Goal: Book appointment/travel/reservation

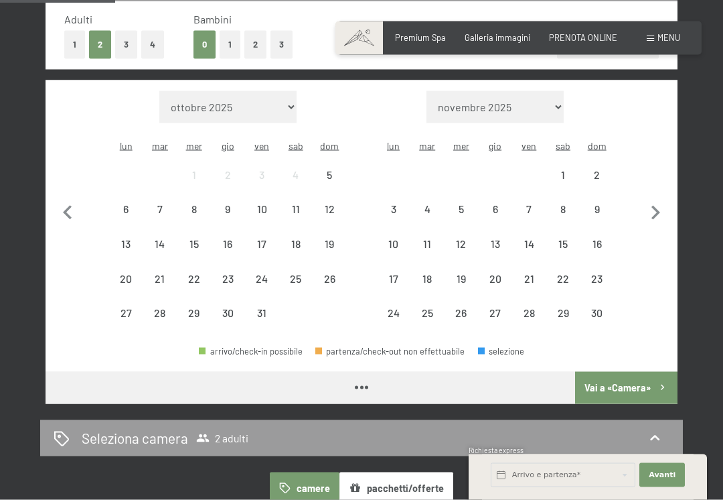
scroll to position [340, 0]
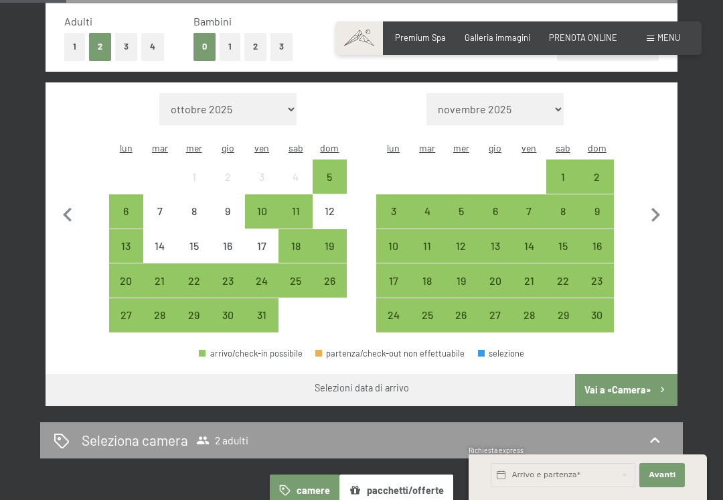
click at [656, 211] on icon "button" at bounding box center [656, 215] width 28 height 28
select select "[DATE]"
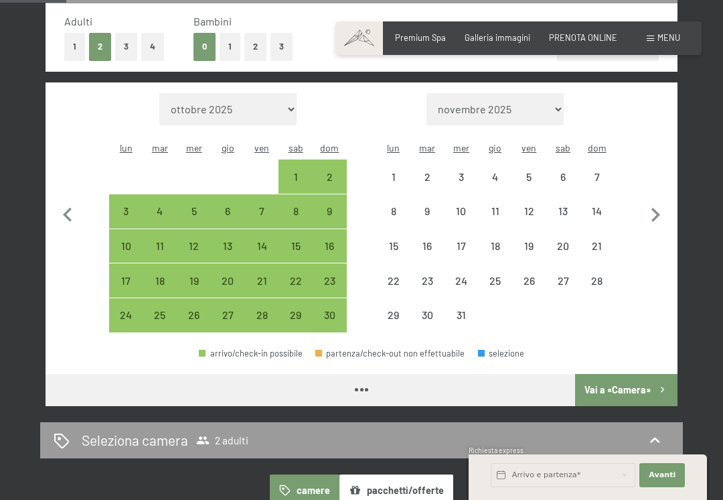
click at [656, 211] on icon "button" at bounding box center [656, 215] width 28 height 28
select select "[DATE]"
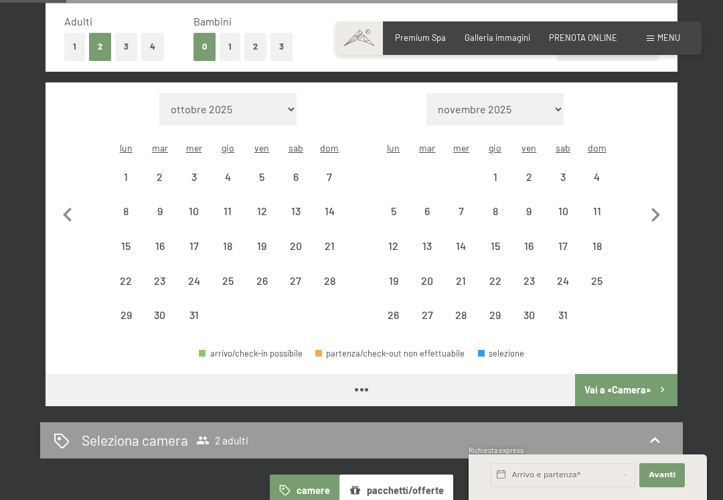
select select "[DATE]"
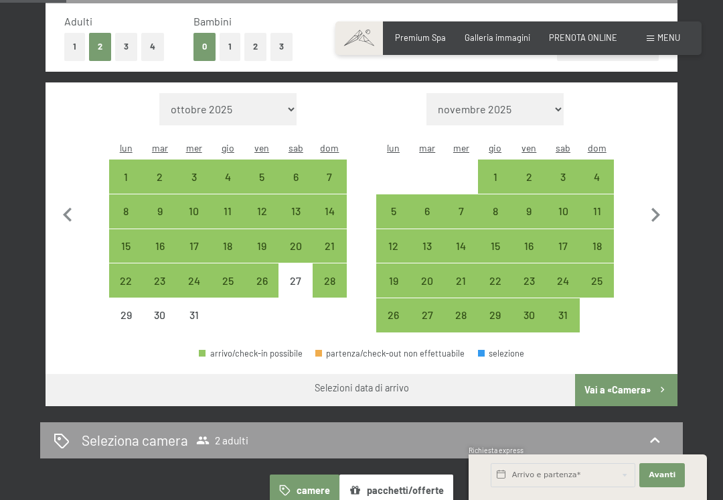
click at [562, 275] on div "24" at bounding box center [563, 290] width 31 height 31
select select "[DATE]"
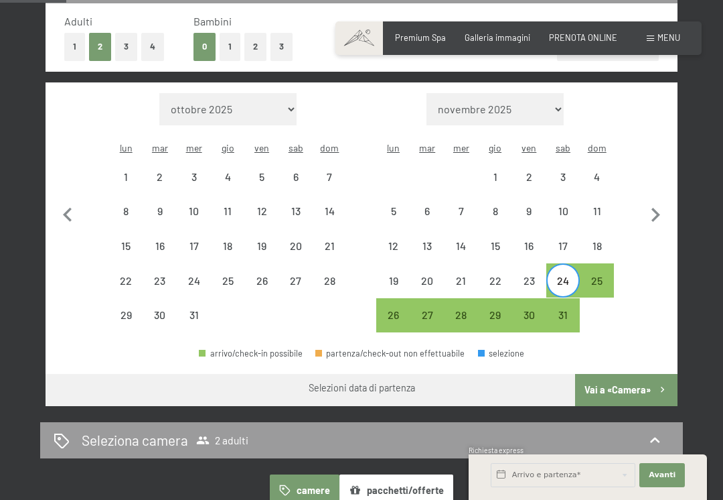
click at [563, 309] on div "31" at bounding box center [563, 324] width 31 height 31
select select "[DATE]"
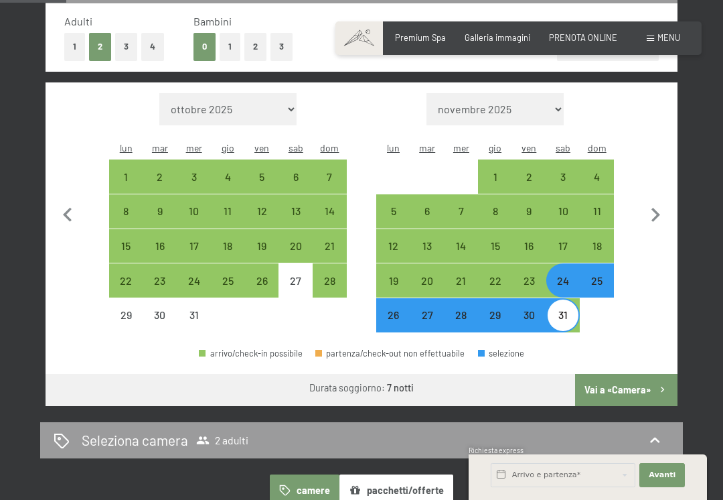
click at [635, 374] on button "Vai a «Camera»" at bounding box center [626, 390] width 102 height 32
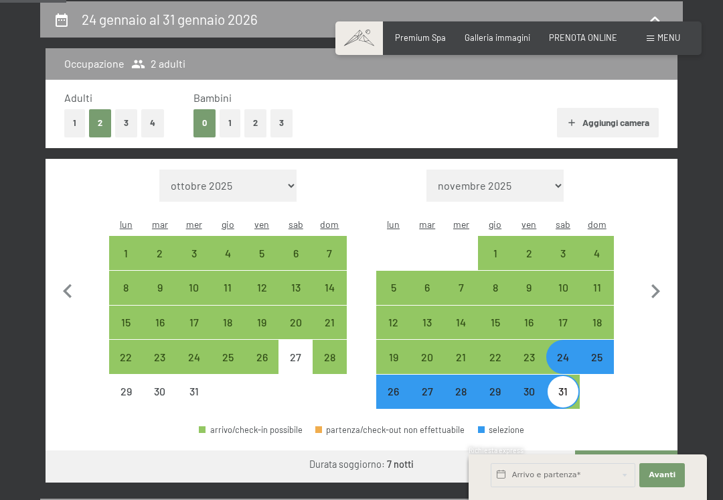
select select "[DATE]"
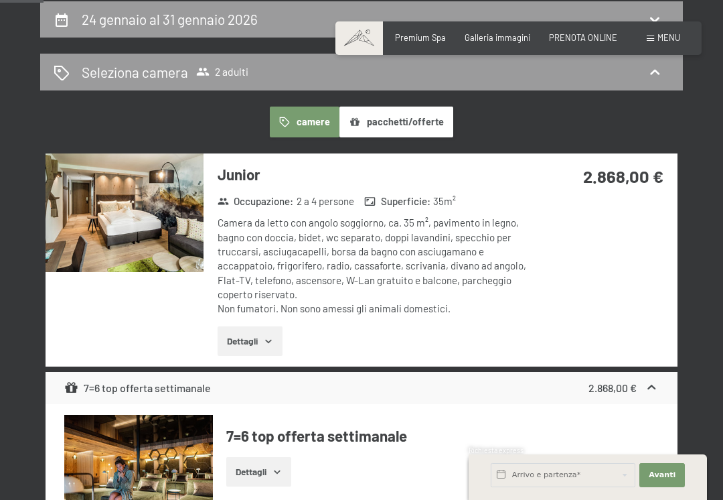
click at [656, 85] on div "Seleziona camera 2 adulti" at bounding box center [361, 72] width 643 height 37
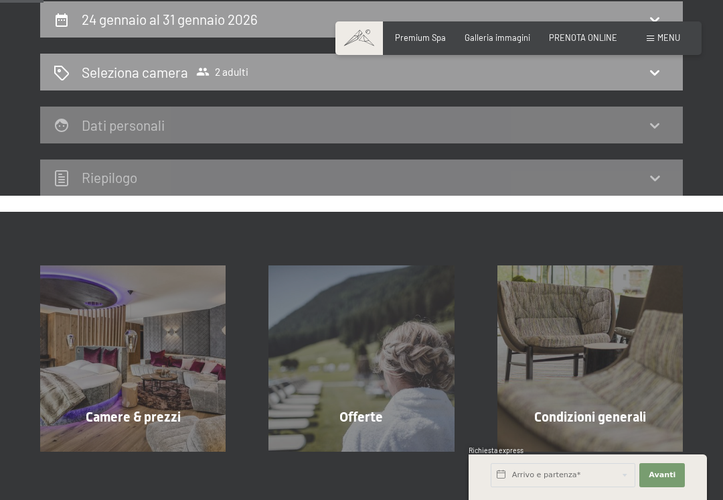
click at [656, 67] on icon at bounding box center [655, 72] width 16 height 16
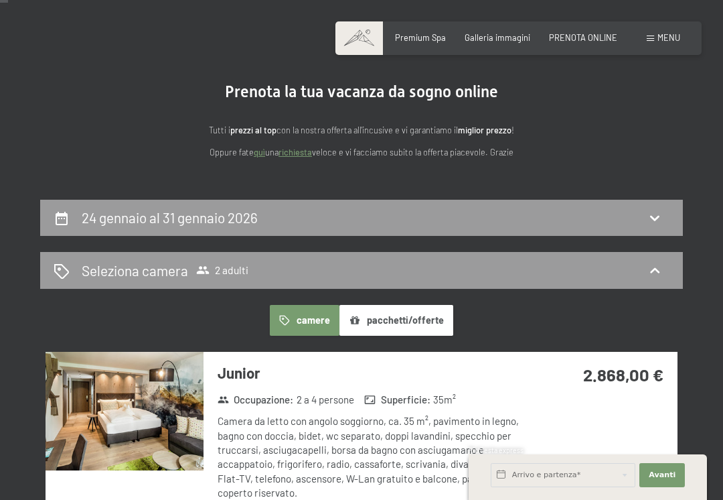
scroll to position [70, 0]
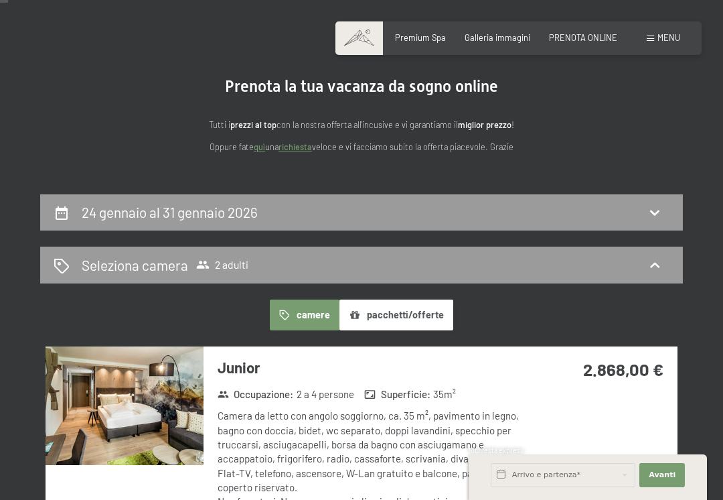
click at [232, 262] on span "2 adulti" at bounding box center [222, 264] width 52 height 13
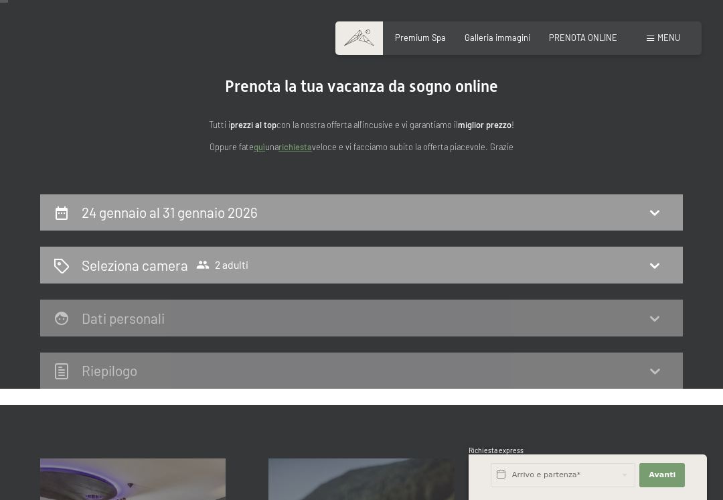
click at [295, 273] on div "Seleziona camera 2 adulti" at bounding box center [362, 264] width 616 height 19
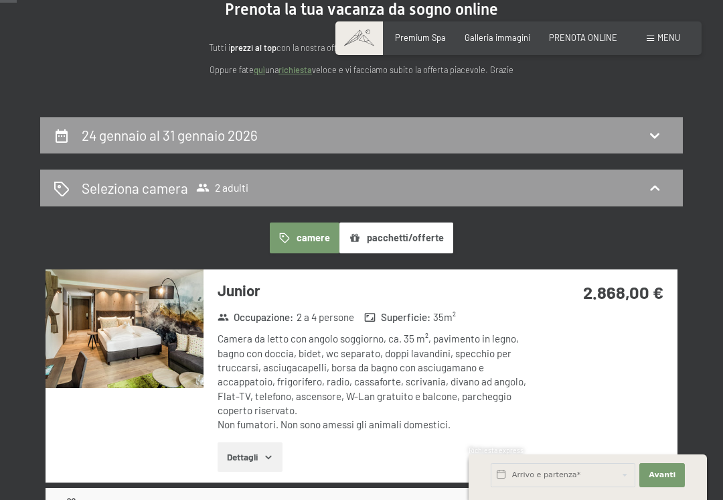
click at [390, 131] on div "24 gennaio al 31 gennaio 2026" at bounding box center [362, 134] width 616 height 19
select select "[DATE]"
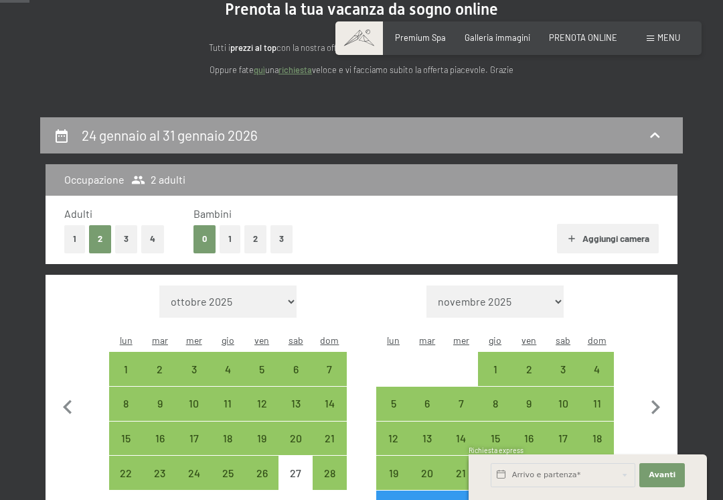
scroll to position [263, 0]
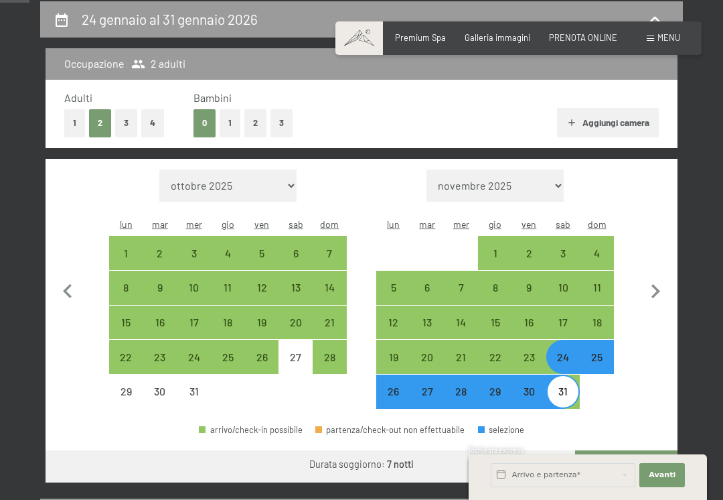
click at [226, 117] on button "1" at bounding box center [230, 122] width 21 height 27
select select "[DATE]"
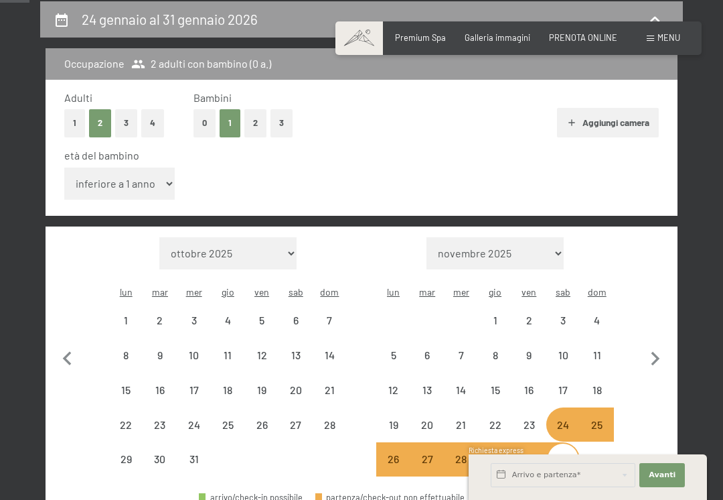
click at [140, 178] on select "inferiore a 1 anno 1 anno 2 anni 3 anni 4 anni 5 anni 6 anni 7 anni 8 anni 9 an…" at bounding box center [119, 183] width 111 height 32
select select "[DATE]"
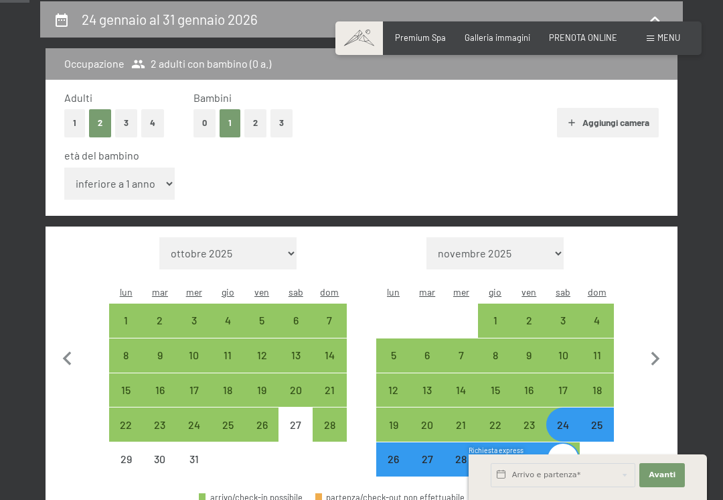
select select "8"
select select "[DATE]"
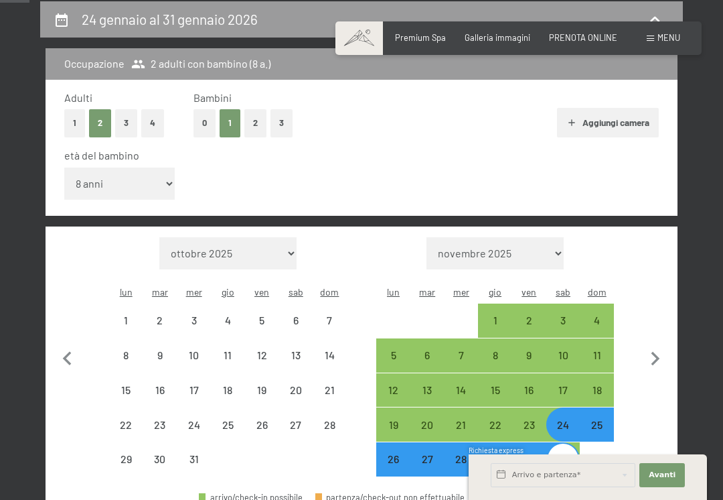
select select "[DATE]"
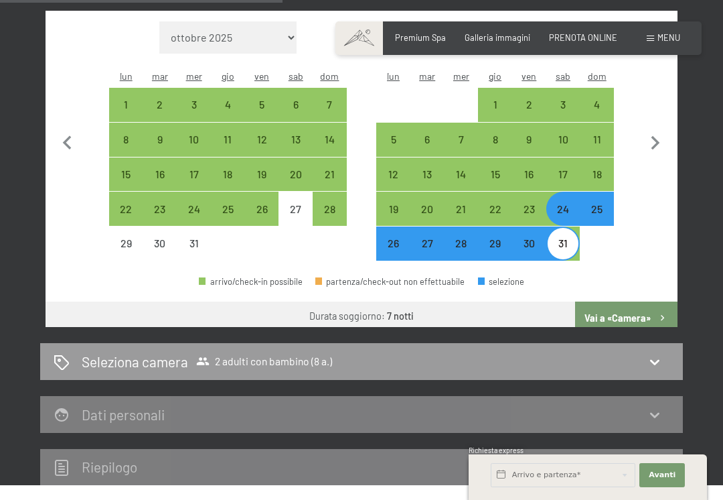
scroll to position [482, 0]
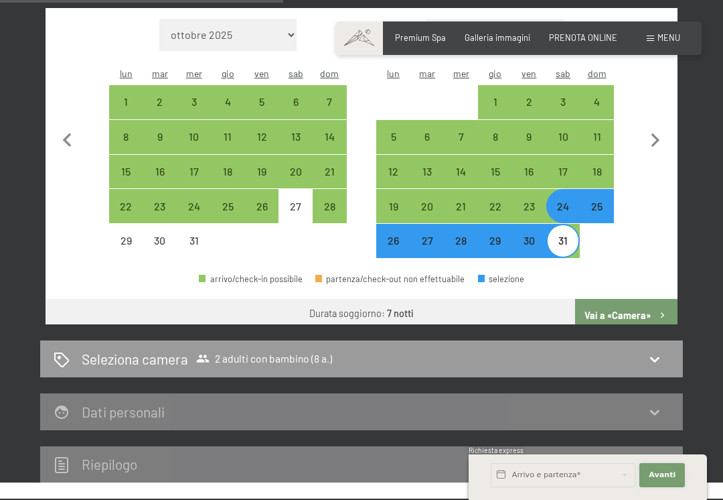
click at [668, 480] on span "Avanti" at bounding box center [662, 474] width 27 height 11
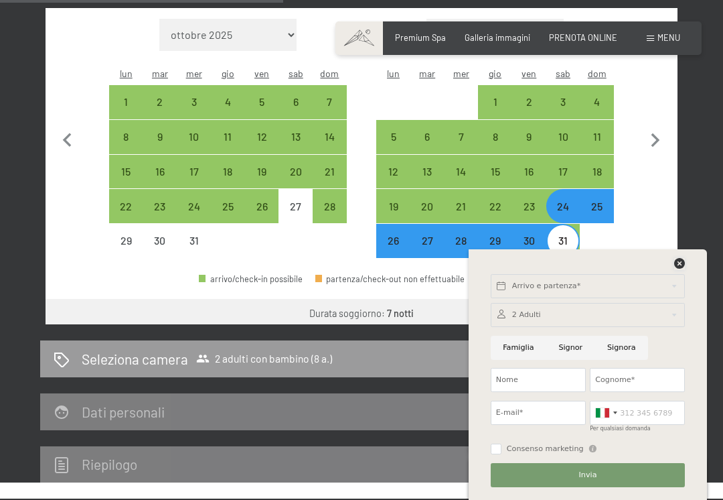
click at [679, 269] on icon at bounding box center [679, 263] width 11 height 11
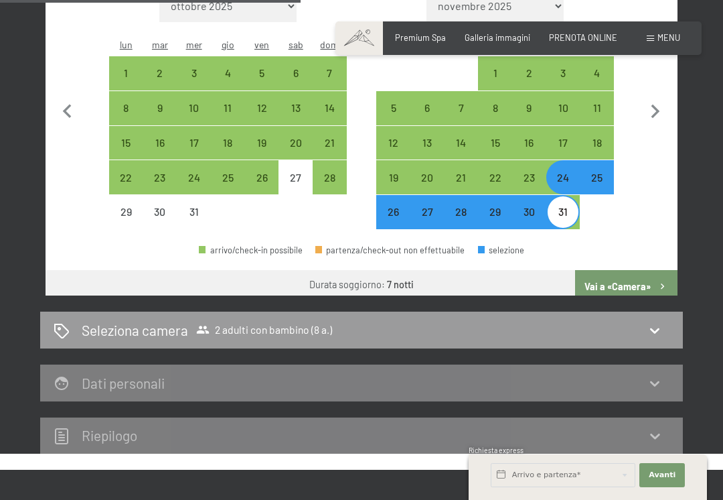
click at [649, 331] on icon at bounding box center [655, 330] width 16 height 16
select select "[DATE]"
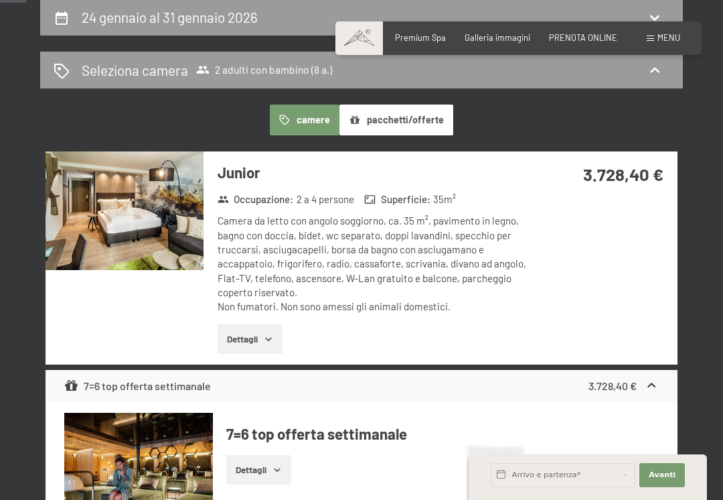
scroll to position [265, 0]
click at [259, 341] on button "Dettagli" at bounding box center [250, 338] width 65 height 29
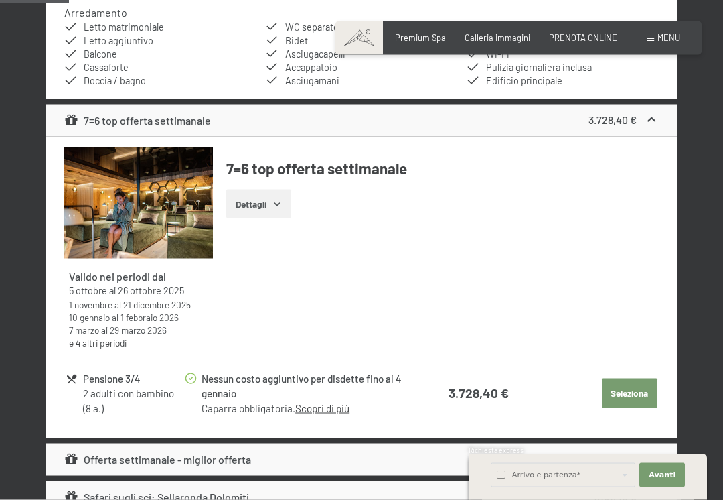
scroll to position [712, 0]
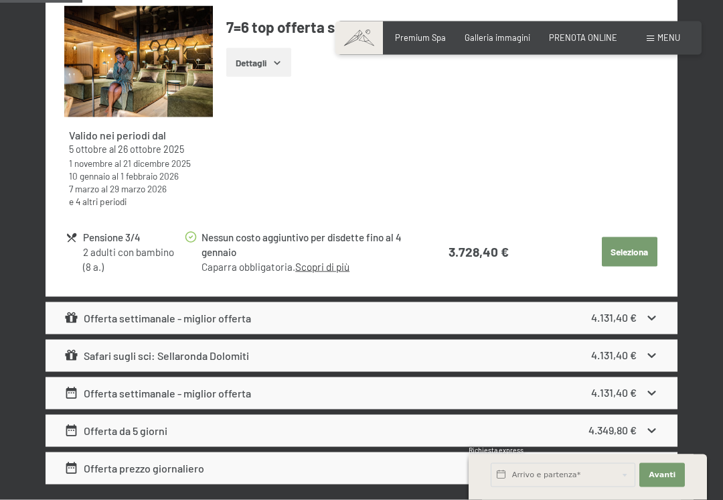
click at [642, 349] on div "4.131,40 €" at bounding box center [625, 356] width 68 height 16
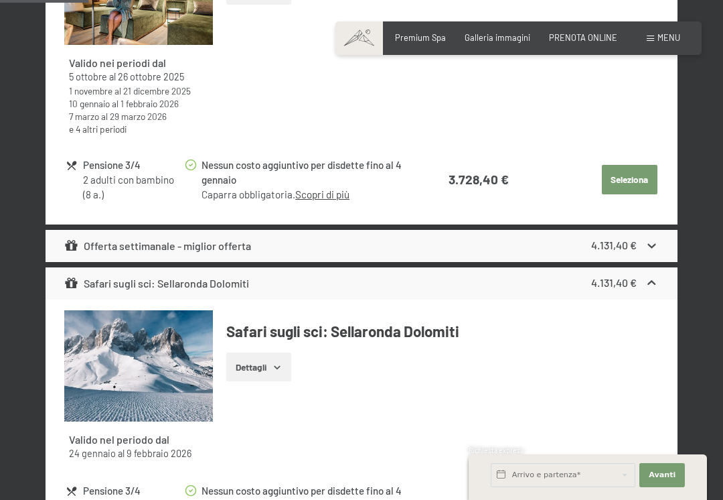
scroll to position [952, 0]
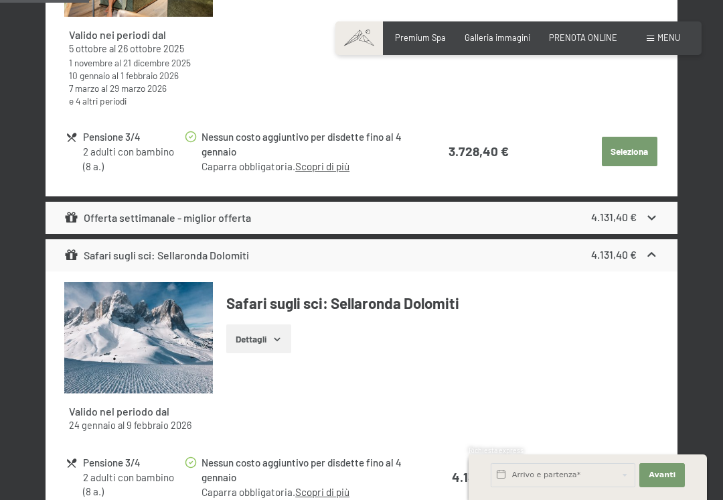
click at [265, 342] on button "Dettagli" at bounding box center [258, 338] width 65 height 29
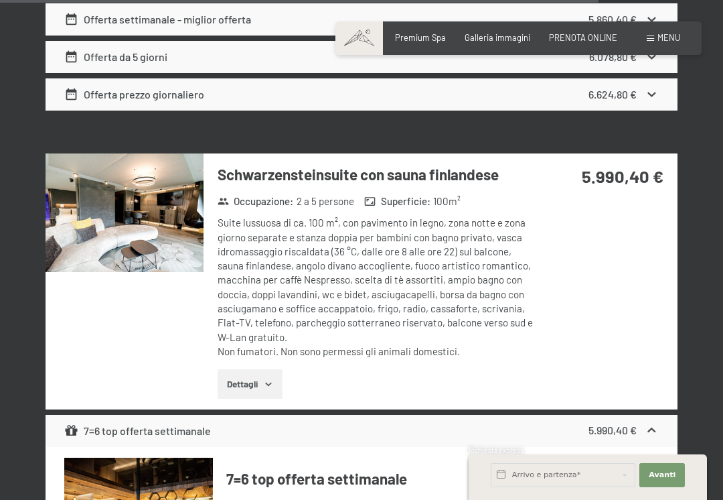
scroll to position [6507, 0]
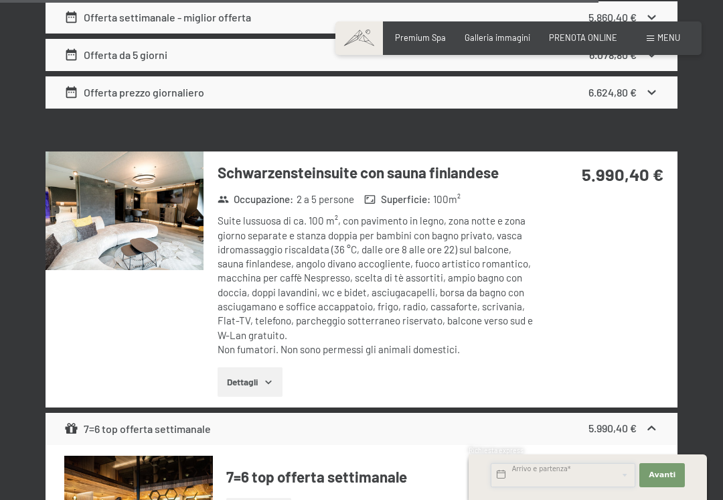
click at [561, 487] on input "text" at bounding box center [563, 475] width 145 height 24
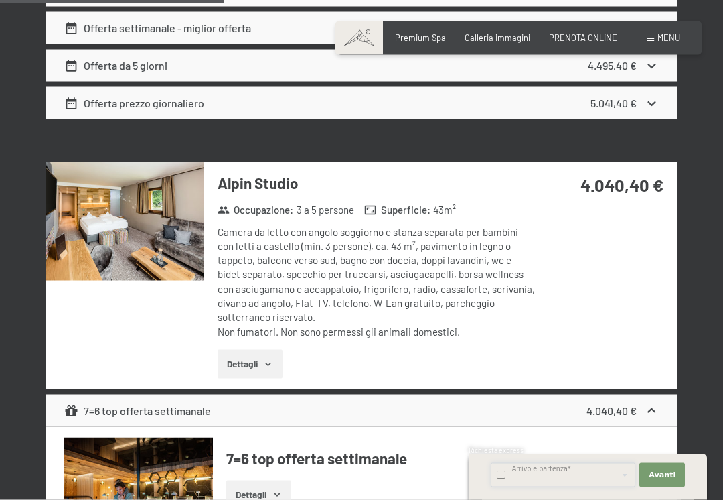
scroll to position [2321, 0]
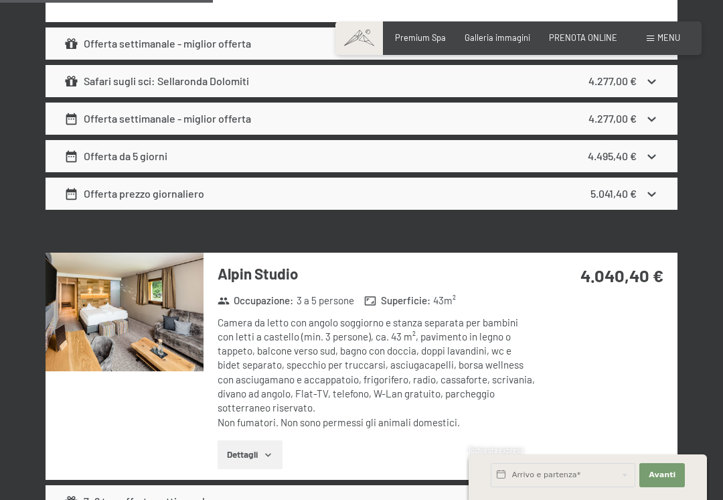
click at [678, 38] on span "Menu" at bounding box center [669, 37] width 23 height 11
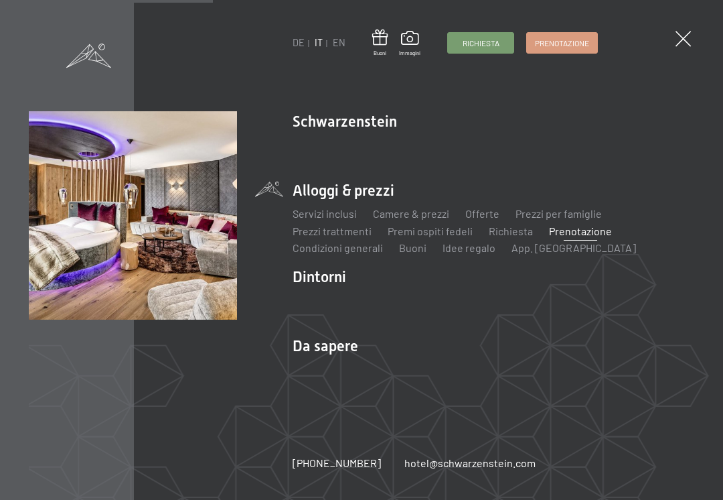
click at [481, 49] on link "Richiesta" at bounding box center [481, 43] width 66 height 20
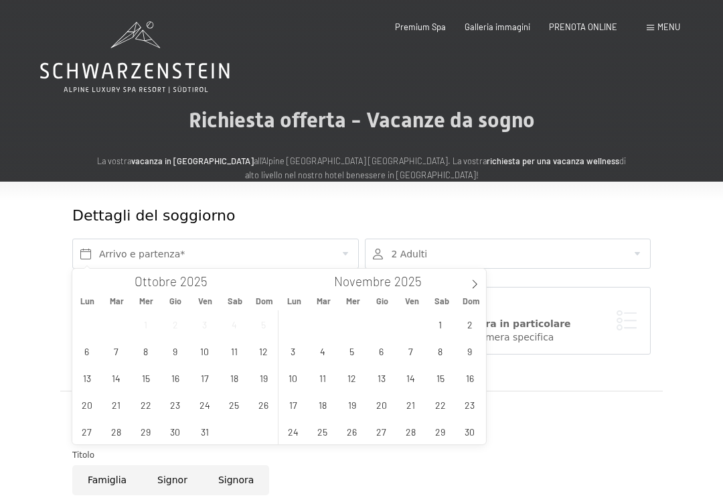
click at [467, 291] on span at bounding box center [474, 280] width 23 height 23
click at [474, 285] on icon at bounding box center [474, 283] width 9 height 9
type input "2026"
click at [479, 284] on icon at bounding box center [474, 283] width 9 height 9
type input "2026"
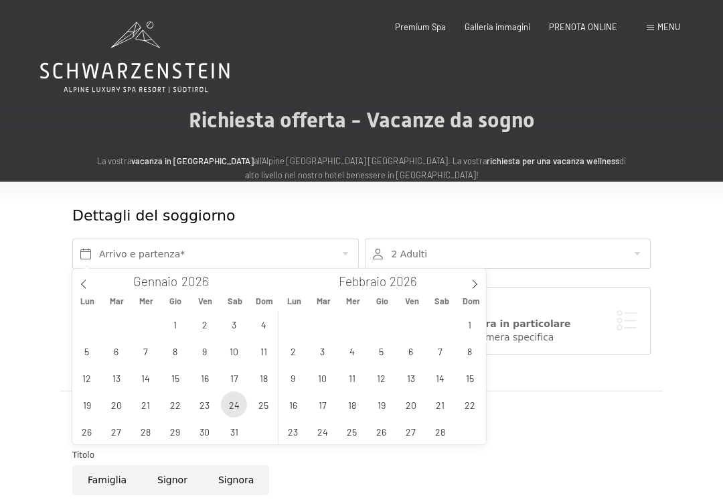
click at [234, 402] on span "24" at bounding box center [234, 404] width 26 height 26
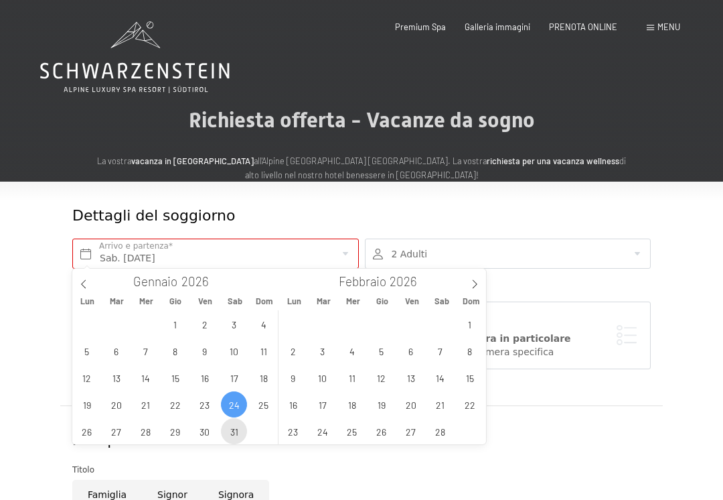
click at [240, 431] on span "31" at bounding box center [234, 431] width 26 height 26
type input "Sab. 24/01/2026 - Sab. 31/01/2026"
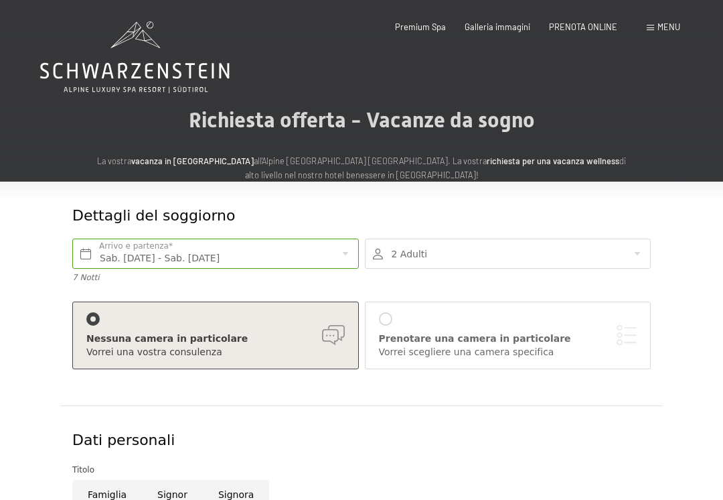
click at [621, 256] on div at bounding box center [508, 253] width 287 height 30
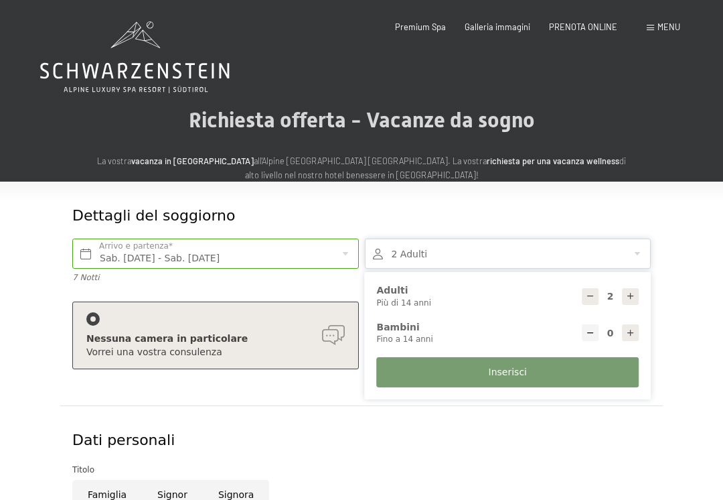
click at [639, 327] on div at bounding box center [630, 332] width 17 height 17
select select
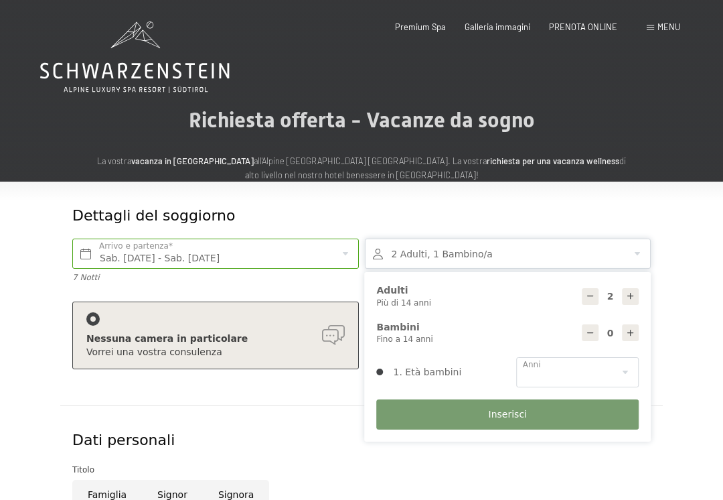
type input "1"
click at [569, 369] on select "0 1 2 3 4 5 6 7 8 9 10 11 12 13 14" at bounding box center [577, 372] width 123 height 30
select select "8"
click at [556, 413] on button "Inserisci" at bounding box center [508, 414] width 263 height 30
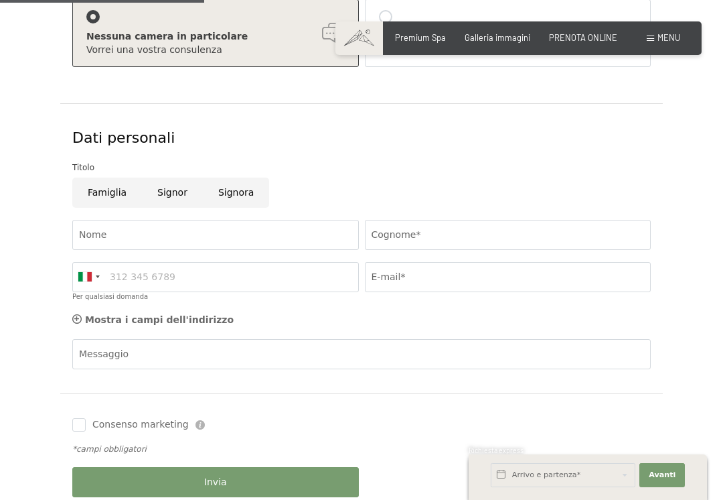
scroll to position [312, 0]
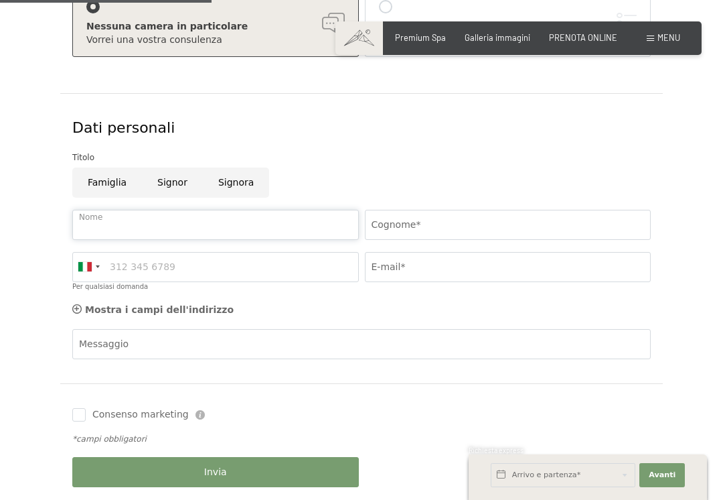
click at [256, 231] on input "Nome" at bounding box center [215, 225] width 287 height 30
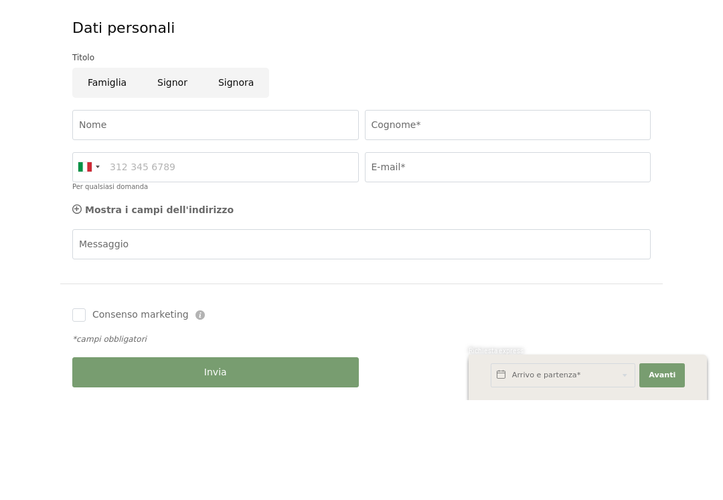
click at [175, 167] on input "Signor" at bounding box center [172, 182] width 61 height 30
radio input "true"
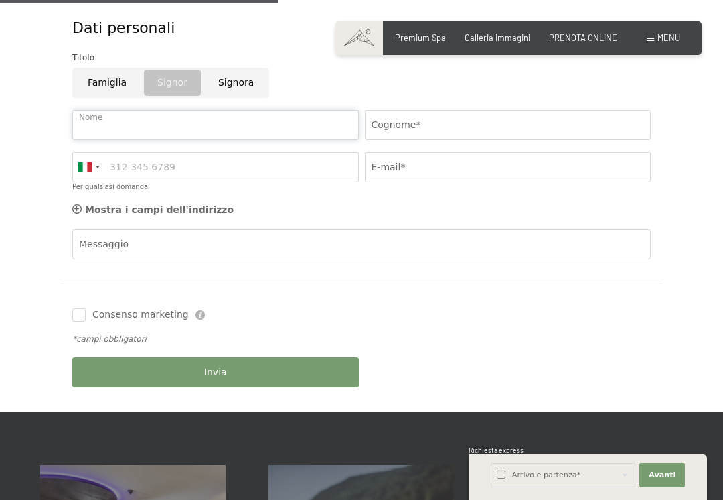
click at [211, 127] on input "Nome" at bounding box center [215, 125] width 287 height 30
type input "Giovanni"
click at [443, 124] on input "Cognome*" at bounding box center [508, 125] width 287 height 30
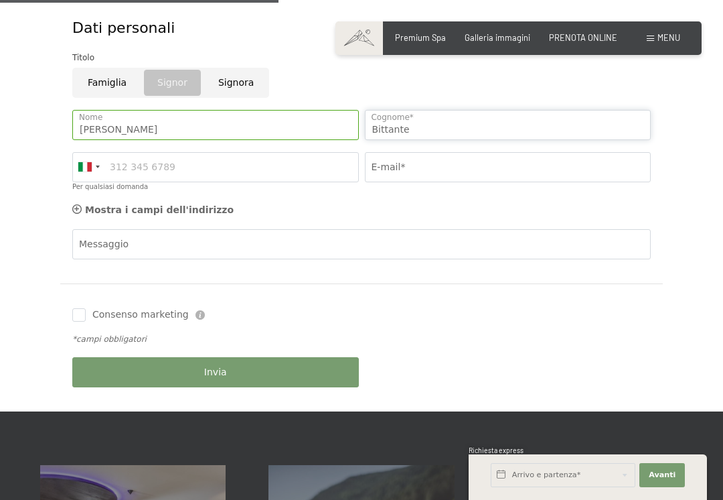
type input "Bittante"
click at [429, 166] on input "E-mail*" at bounding box center [508, 167] width 287 height 30
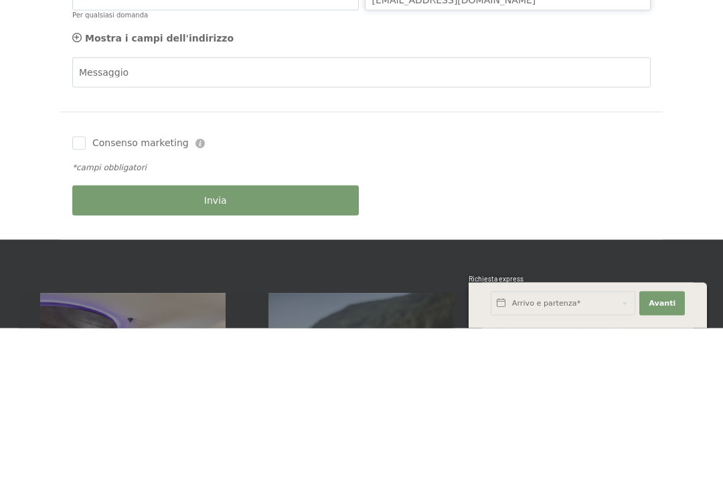
type input "Gia_bit@hotmail.com"
click at [82, 308] on input "Consenso marketing" at bounding box center [78, 314] width 13 height 13
checkbox input "true"
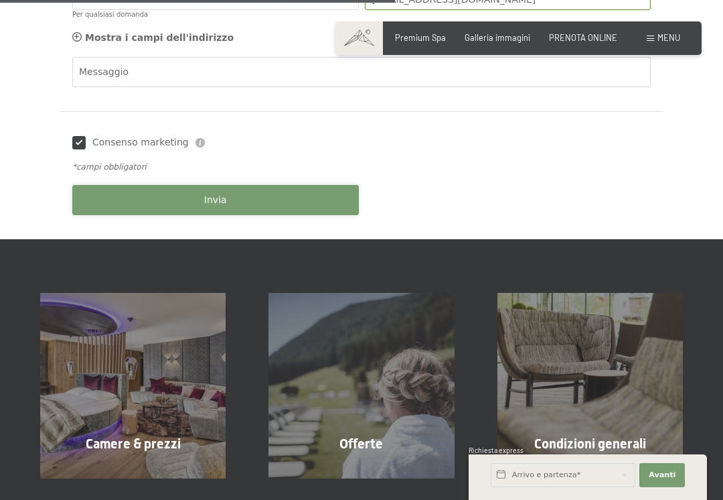
click at [236, 191] on button "Invia" at bounding box center [215, 200] width 287 height 30
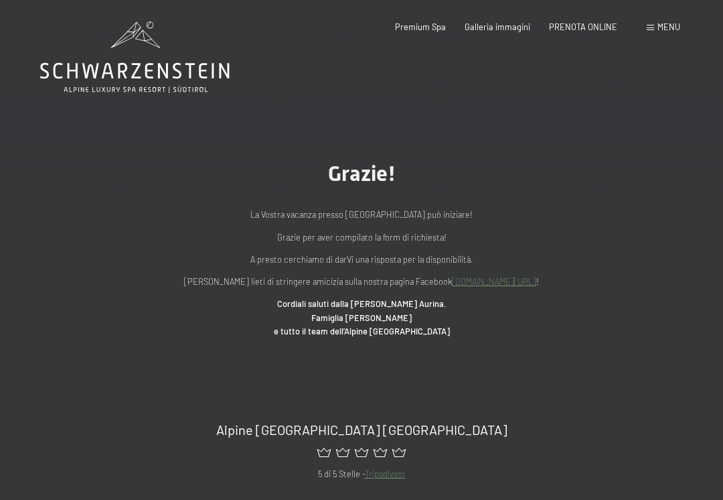
click at [587, 30] on span "PRENOTA ONLINE" at bounding box center [583, 26] width 68 height 11
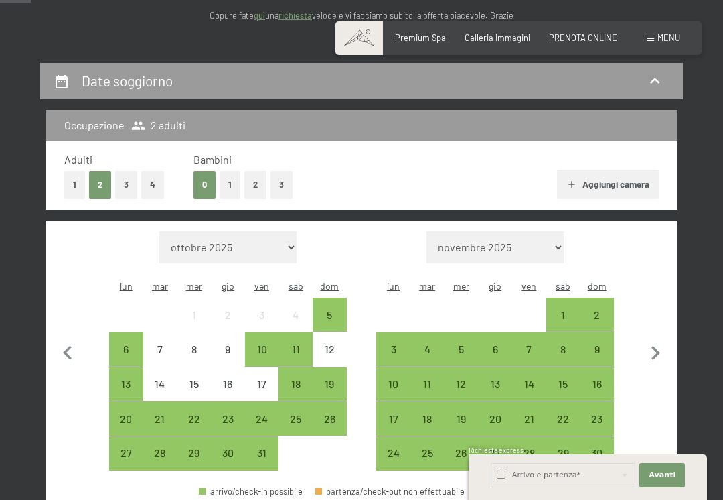
scroll to position [204, 0]
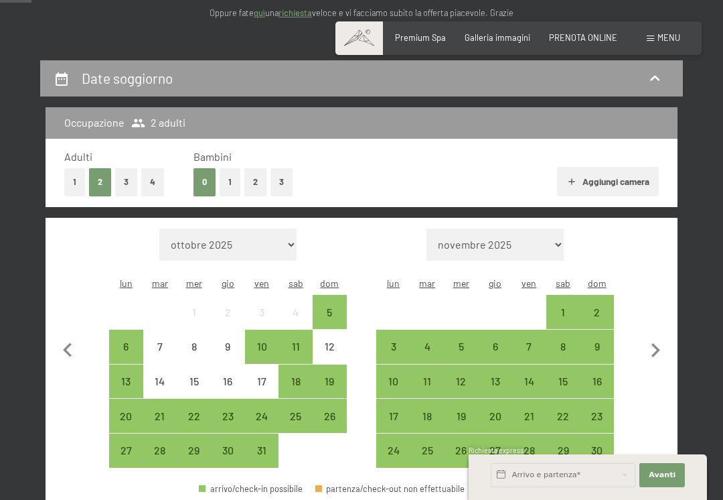
click at [228, 180] on button "1" at bounding box center [230, 181] width 21 height 27
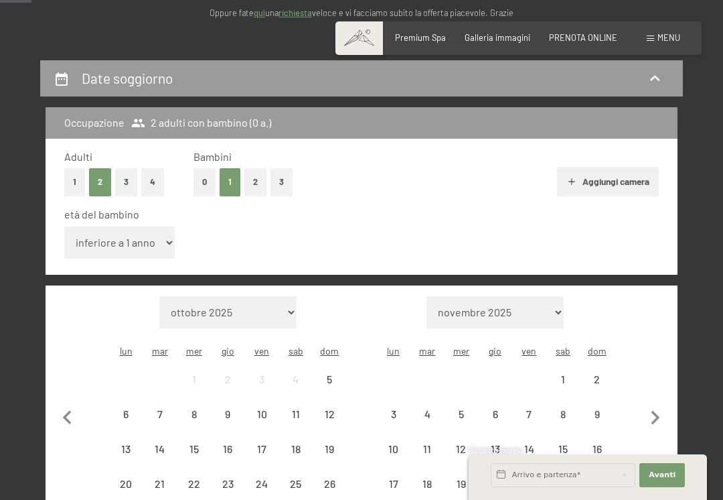
click at [143, 232] on select "inferiore a 1 anno 1 anno 2 anni 3 anni 4 anni 5 anni 6 anni 7 anni 8 anni 9 an…" at bounding box center [119, 242] width 111 height 32
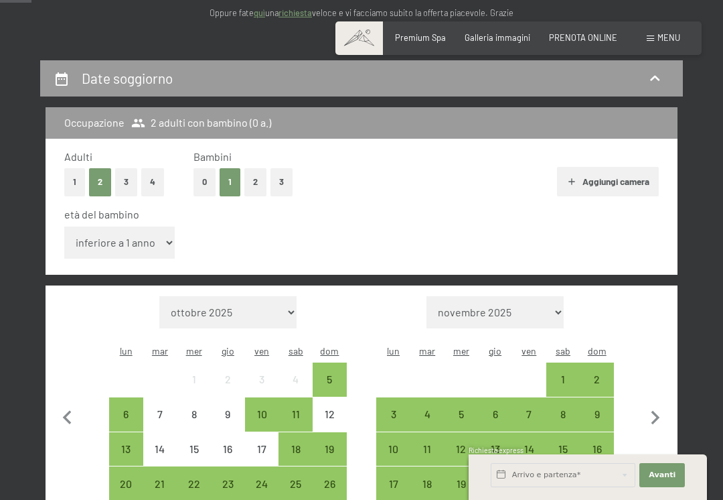
select select "8"
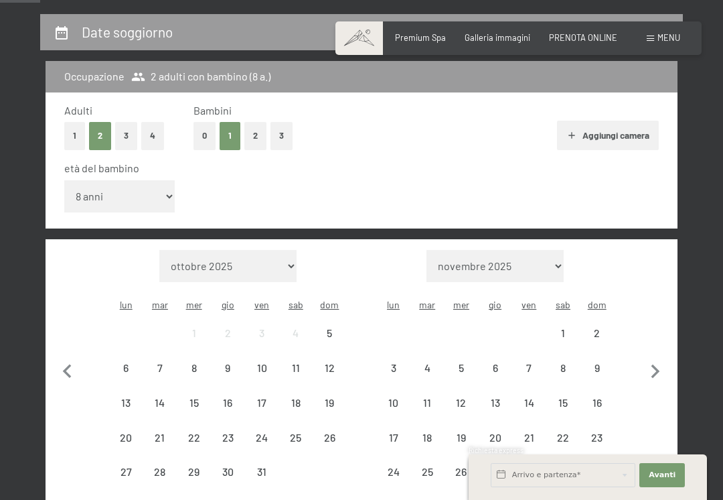
scroll to position [295, 0]
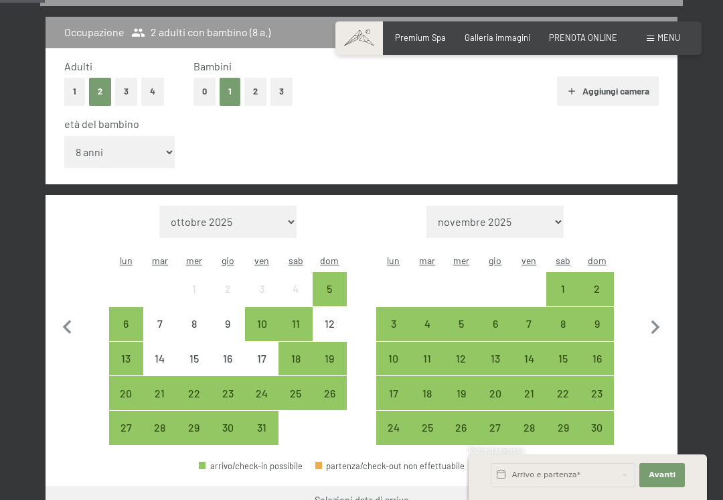
click at [659, 313] on icon "button" at bounding box center [656, 327] width 28 height 28
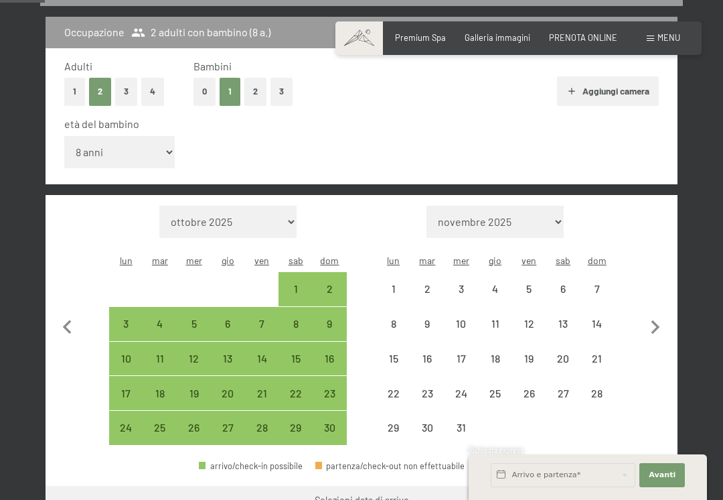
click at [659, 313] on icon "button" at bounding box center [656, 327] width 28 height 28
select select "[DATE]"
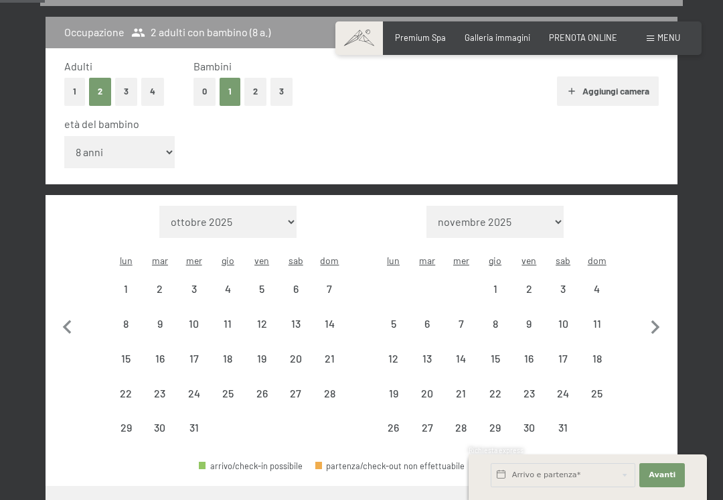
select select "[DATE]"
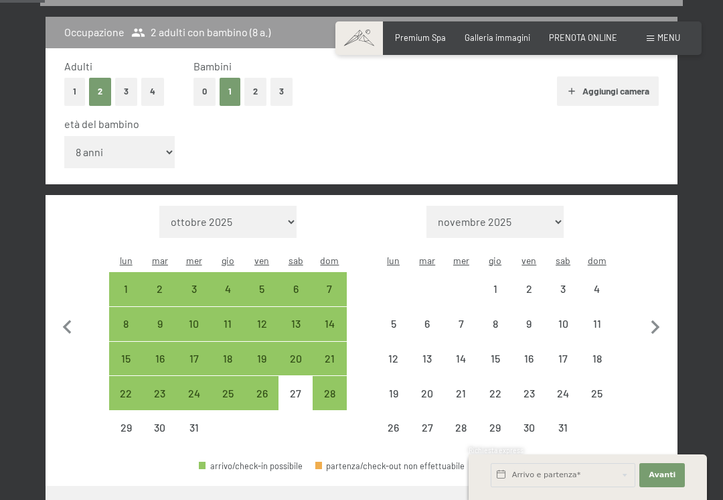
select select "[DATE]"
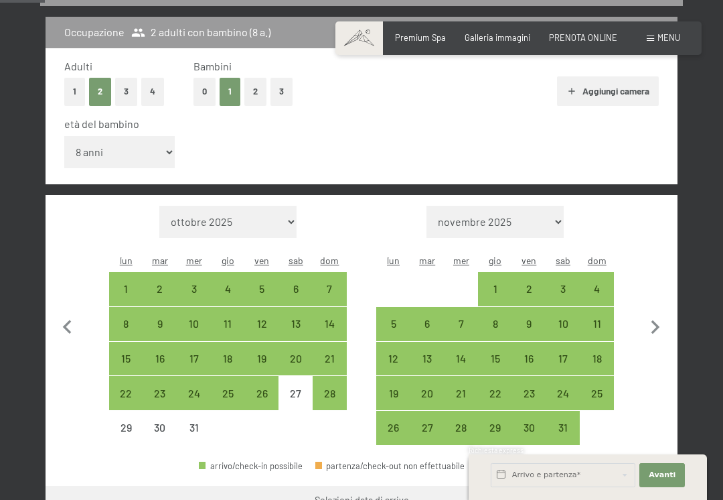
click at [656, 313] on icon "button" at bounding box center [656, 327] width 28 height 28
select select "[DATE]"
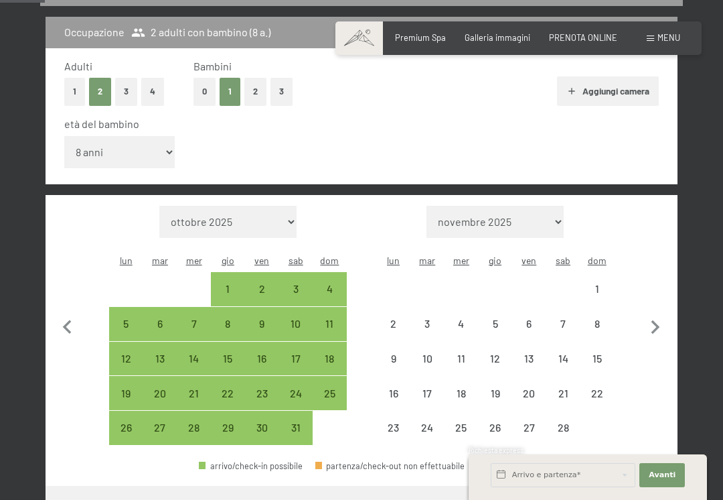
click at [656, 313] on icon "button" at bounding box center [656, 327] width 28 height 28
select select "[DATE]"
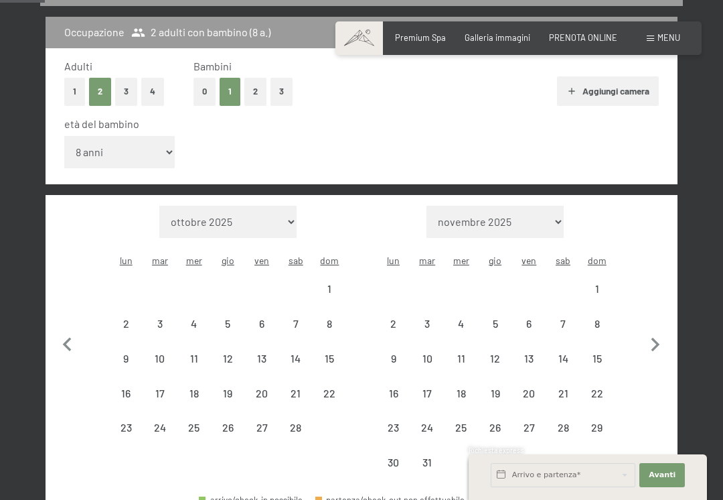
select select "[DATE]"
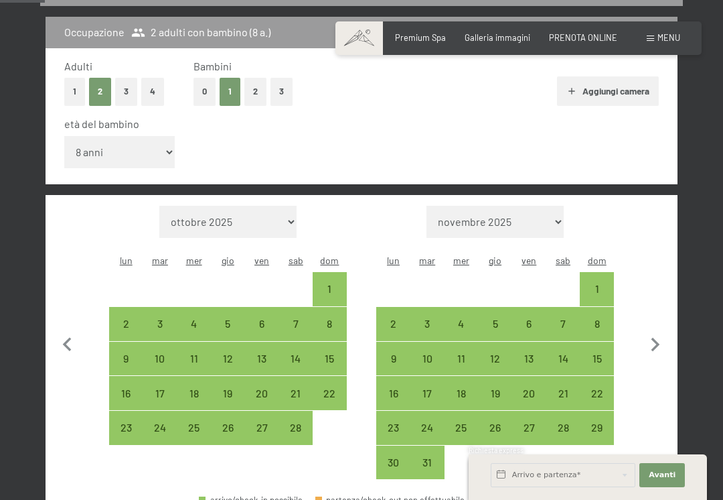
click at [568, 353] on div "14" at bounding box center [563, 368] width 31 height 31
select select "[DATE]"
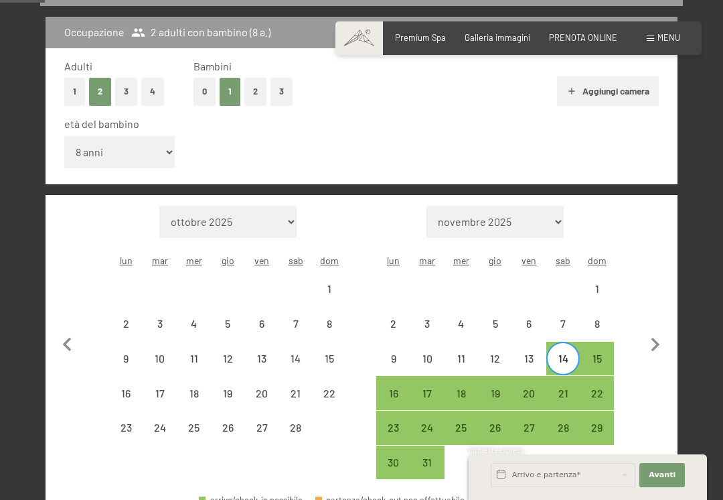
click at [560, 377] on div "21" at bounding box center [563, 392] width 31 height 31
select select "[DATE]"
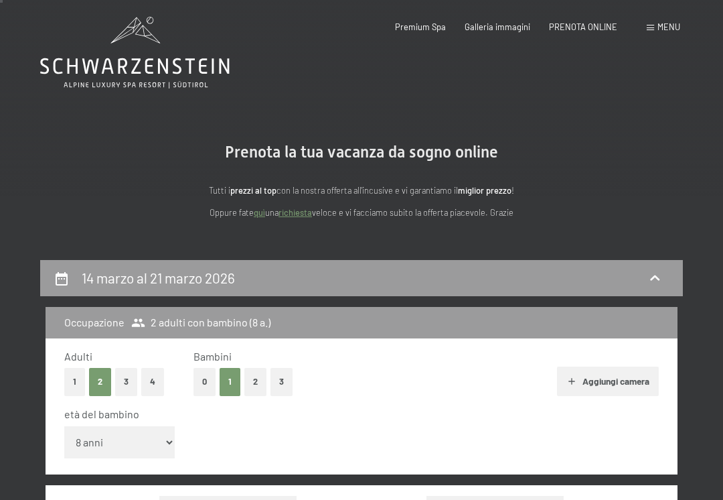
scroll to position [0, 0]
